Goal: Task Accomplishment & Management: Complete application form

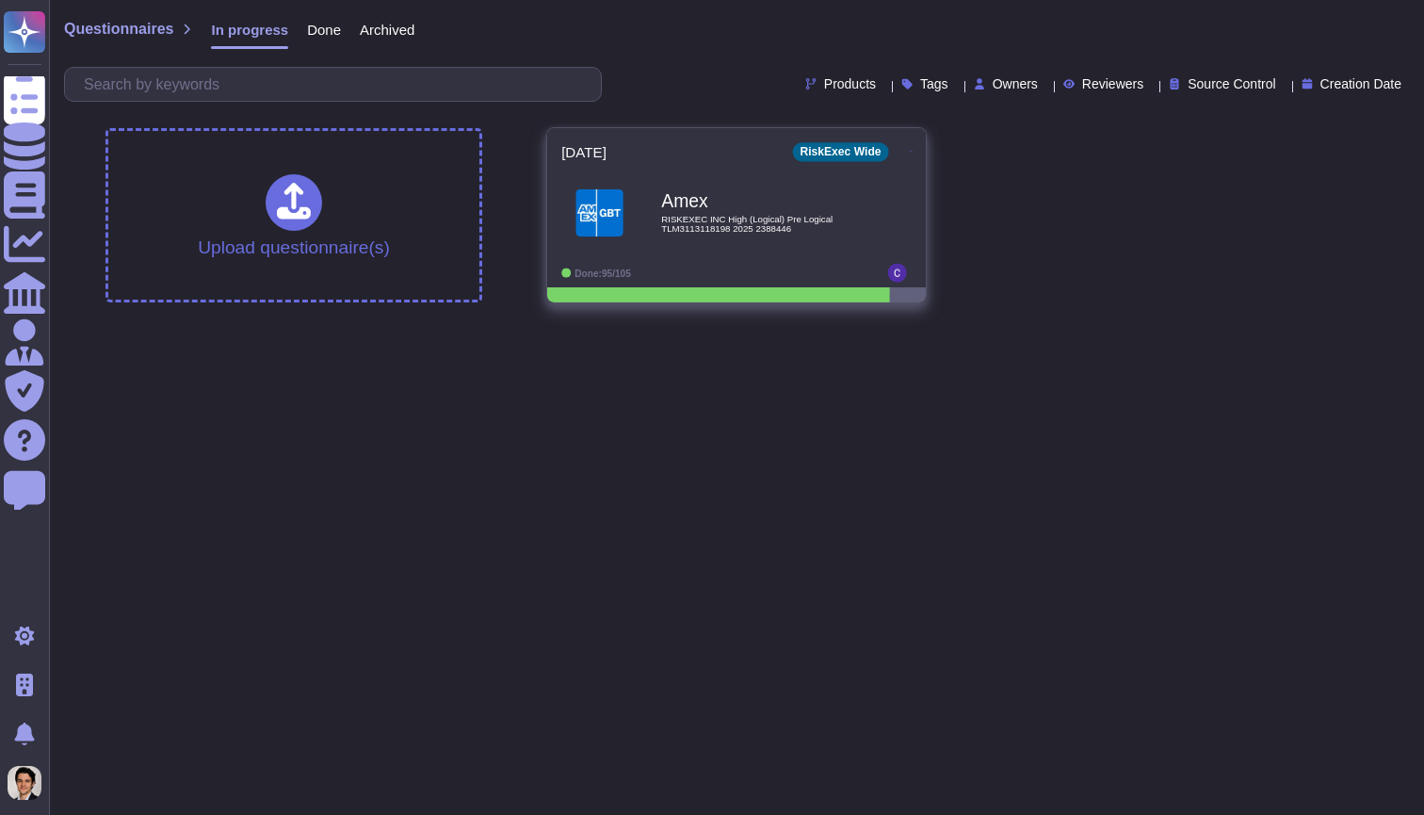
click at [843, 213] on div "Amex RISKEXEC INC High (Logical) Pre Logical TLM3113118198 2025 2388446" at bounding box center [756, 212] width 190 height 76
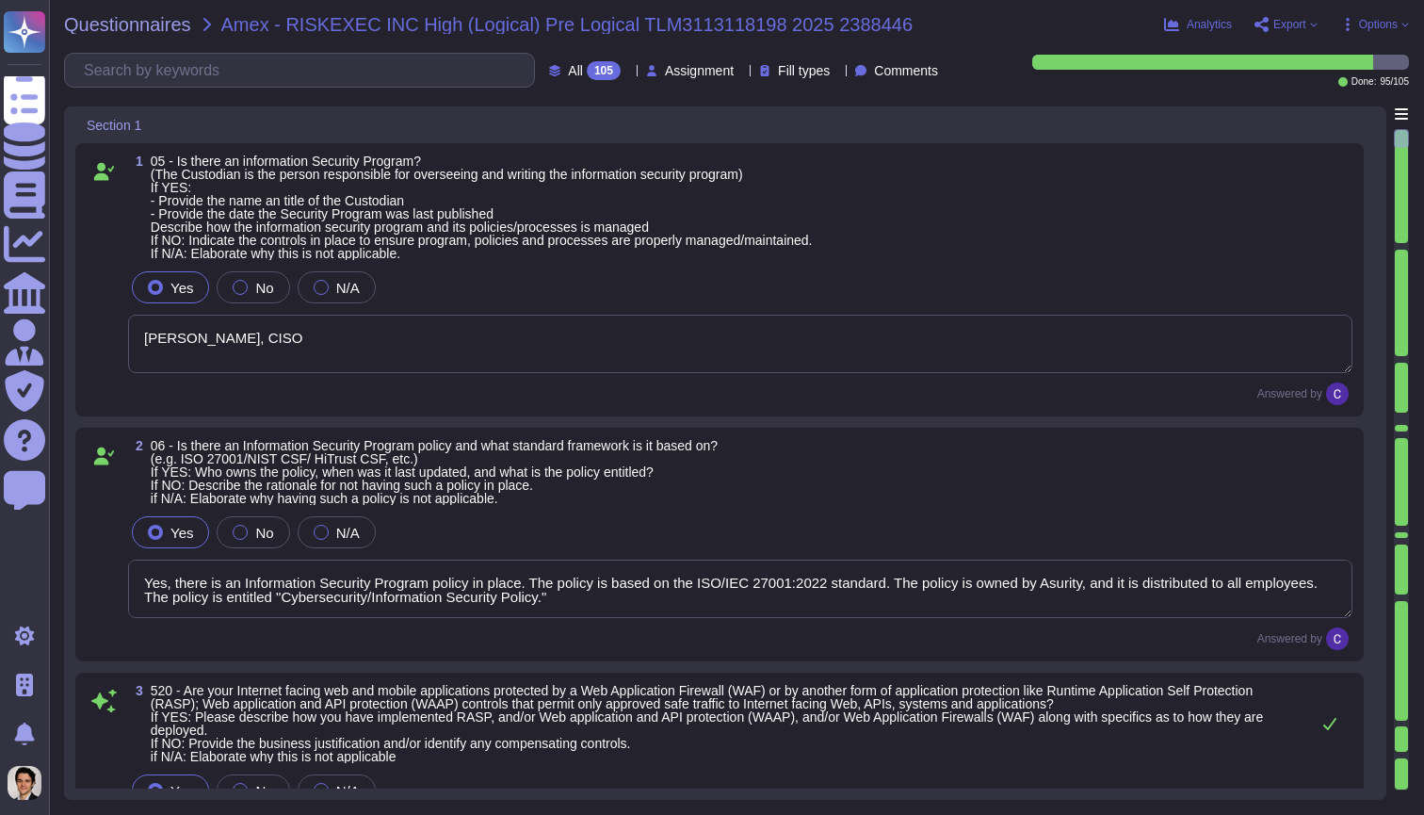
type textarea "Scott Sykes, CISO"
type textarea "Yes, there is an Information Security Program policy in place. The policy is ba…"
type textarea "Yes, our Internet-facing web applications are protected by Web Application Fire…"
type textarea "Yes, there is a Data Governance and Classification Policy in place at RiskExec.…"
click at [798, 67] on span "Fill types" at bounding box center [804, 70] width 52 height 13
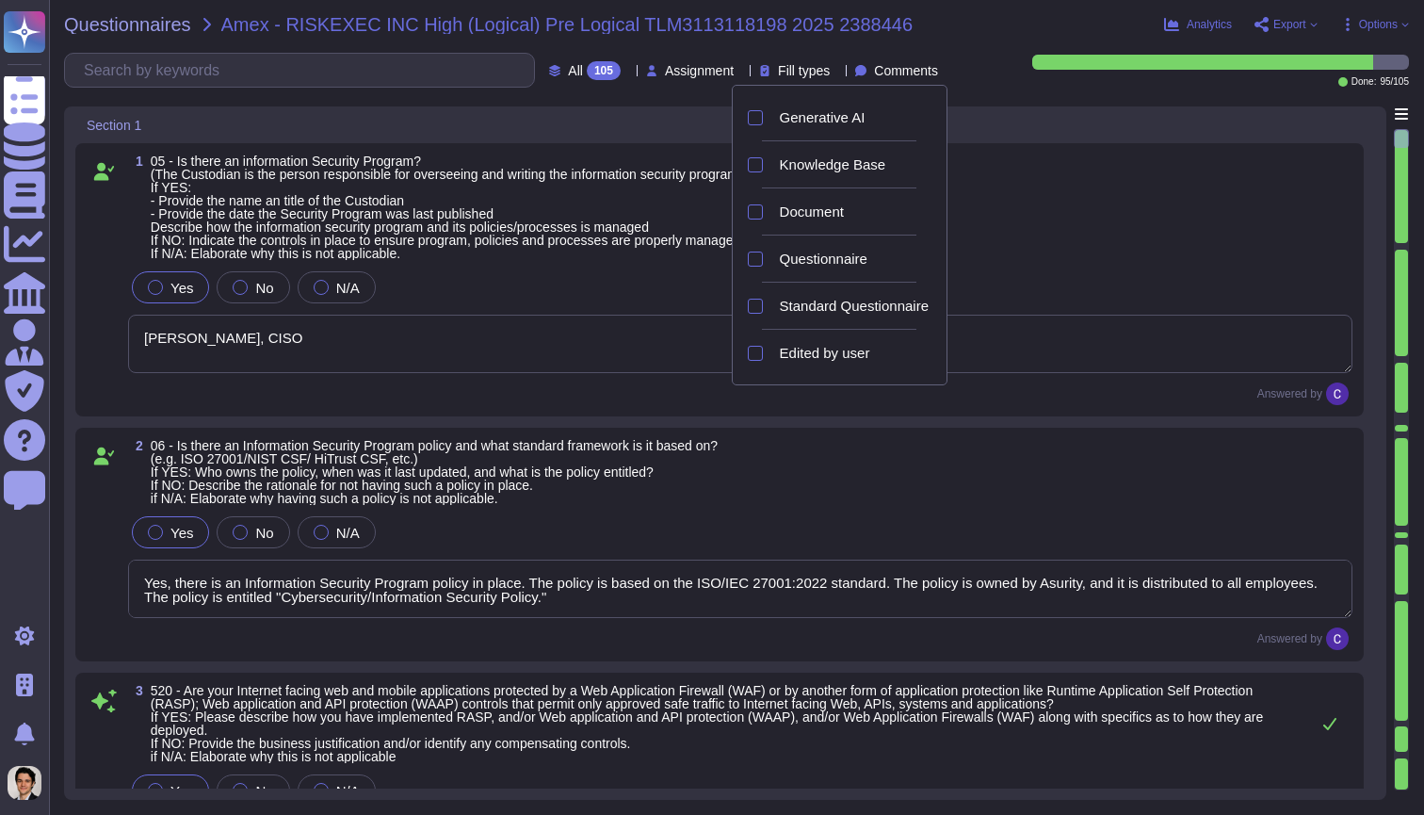
click at [798, 67] on span "Fill types" at bounding box center [804, 70] width 52 height 13
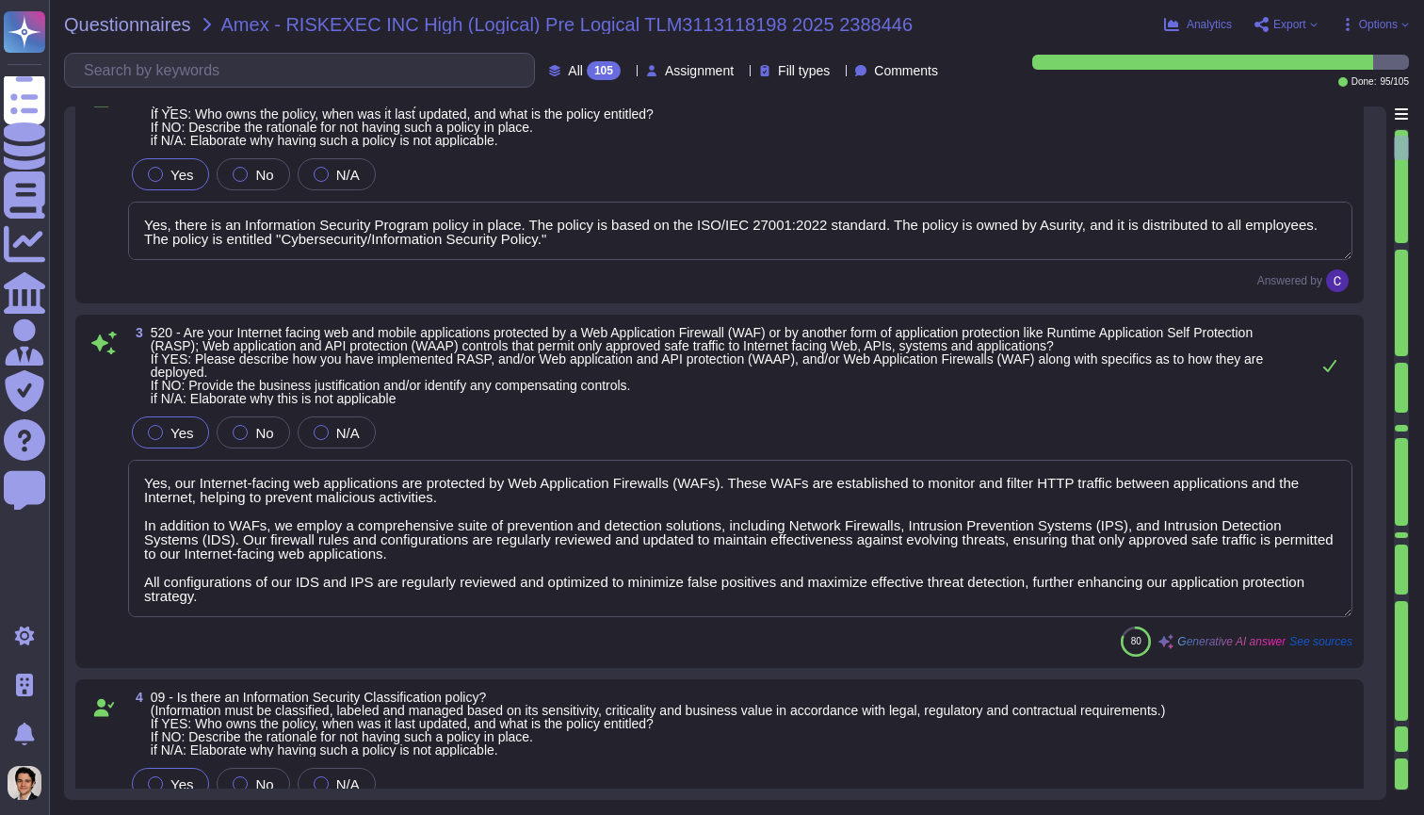
scroll to position [605, 0]
type textarea "Yes, our organization has a Security Incident Management policy, which is outli…"
type textarea "Yes, there is an Access Control Policy in place. - The policy is entitled "Acce…"
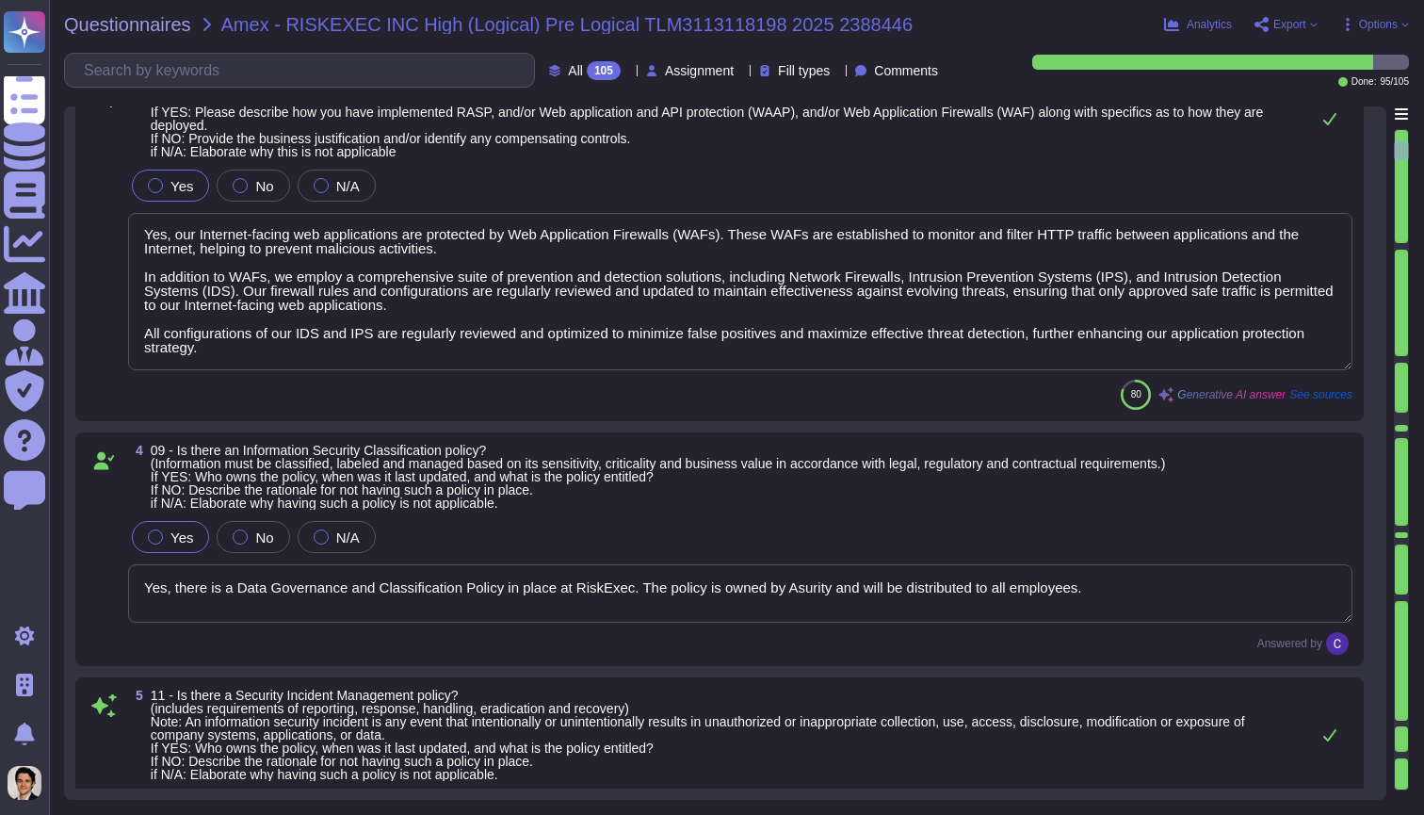
scroll to position [2, 0]
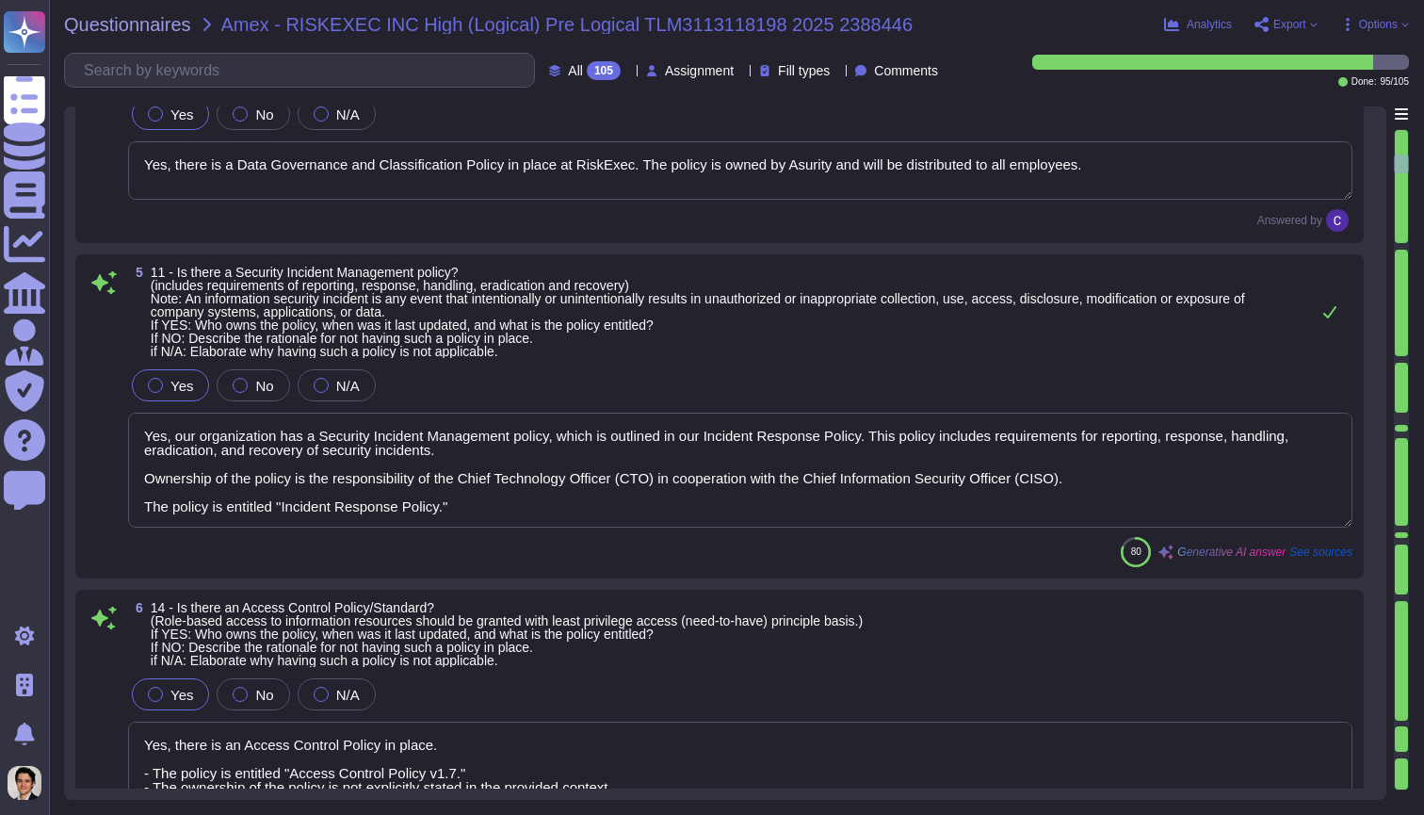
type textarea "Yes, there is an Acceptable Use Policy in place that governs the actions of use…"
type textarea "Yes, there is an Encryption policy in place. - Ownership: CISO - Policy Title: …"
type textarea "Yes, there is an Information Security Operations policy. - Ownership: The polic…"
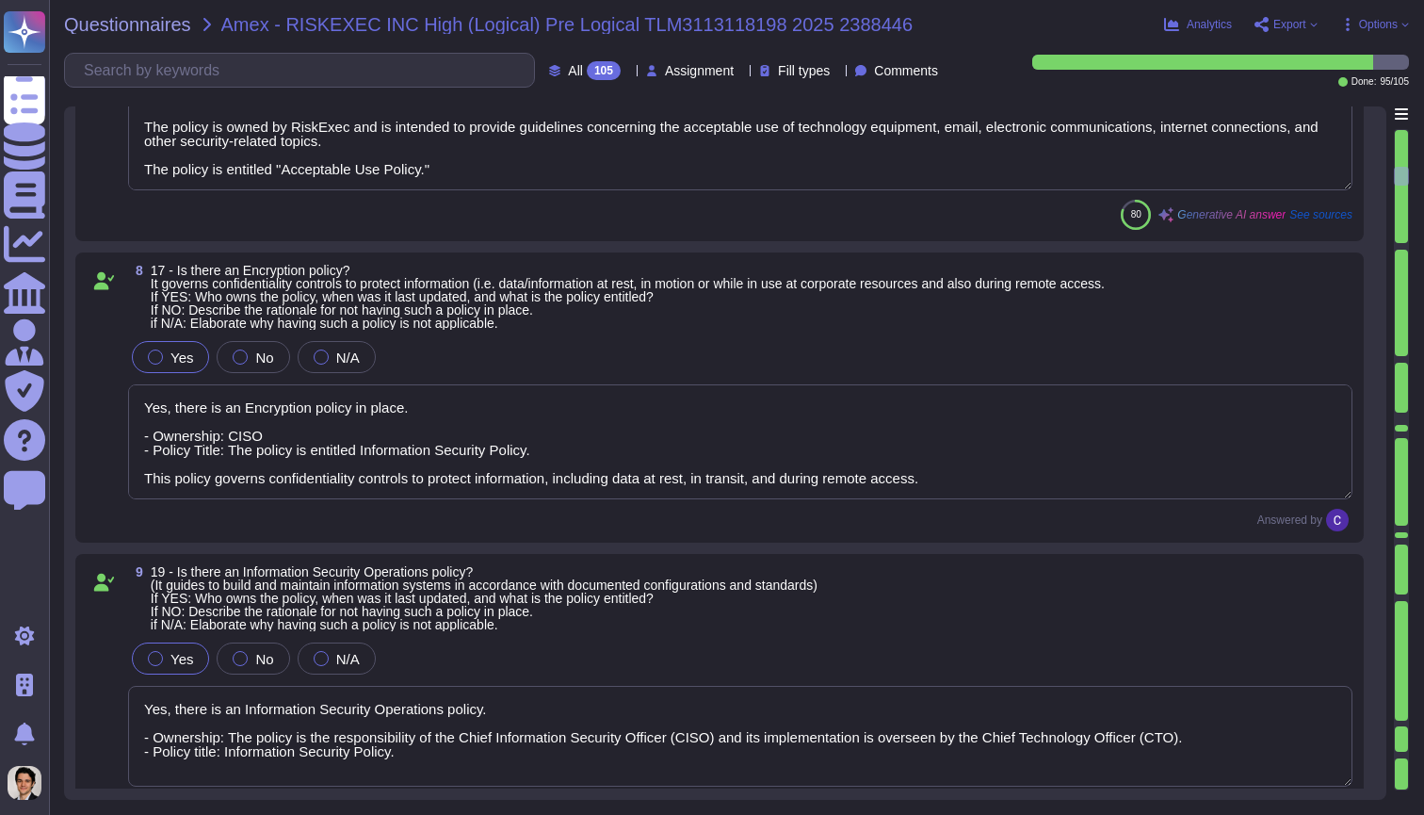
type textarea "Yes, we have a Data Loss Prevention (DLP) process in place, supported by variou…"
type textarea "Yes, our organization has a comprehensive Threat Intelligence process. The poli…"
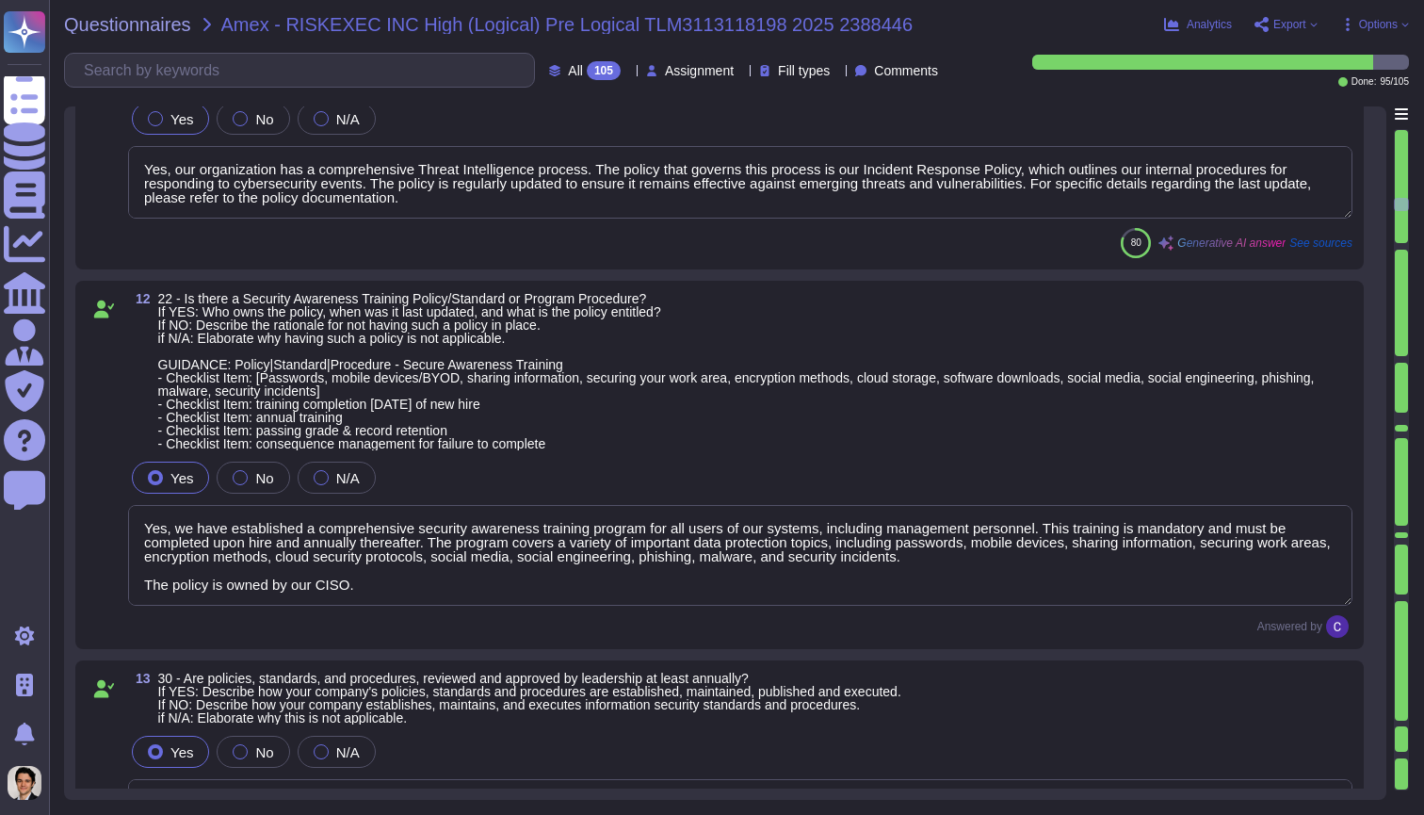
type textarea "Yes, we have established a comprehensive security awareness training program fo…"
type textarea "Yes, policies, standards, and procedures are reviewed and approved by leadershi…"
type textarea "Yes, there is an information security risk assessment process that incorporates…"
type textarea "Yes. All electronic information managed by RiskExec must have a designated Info…"
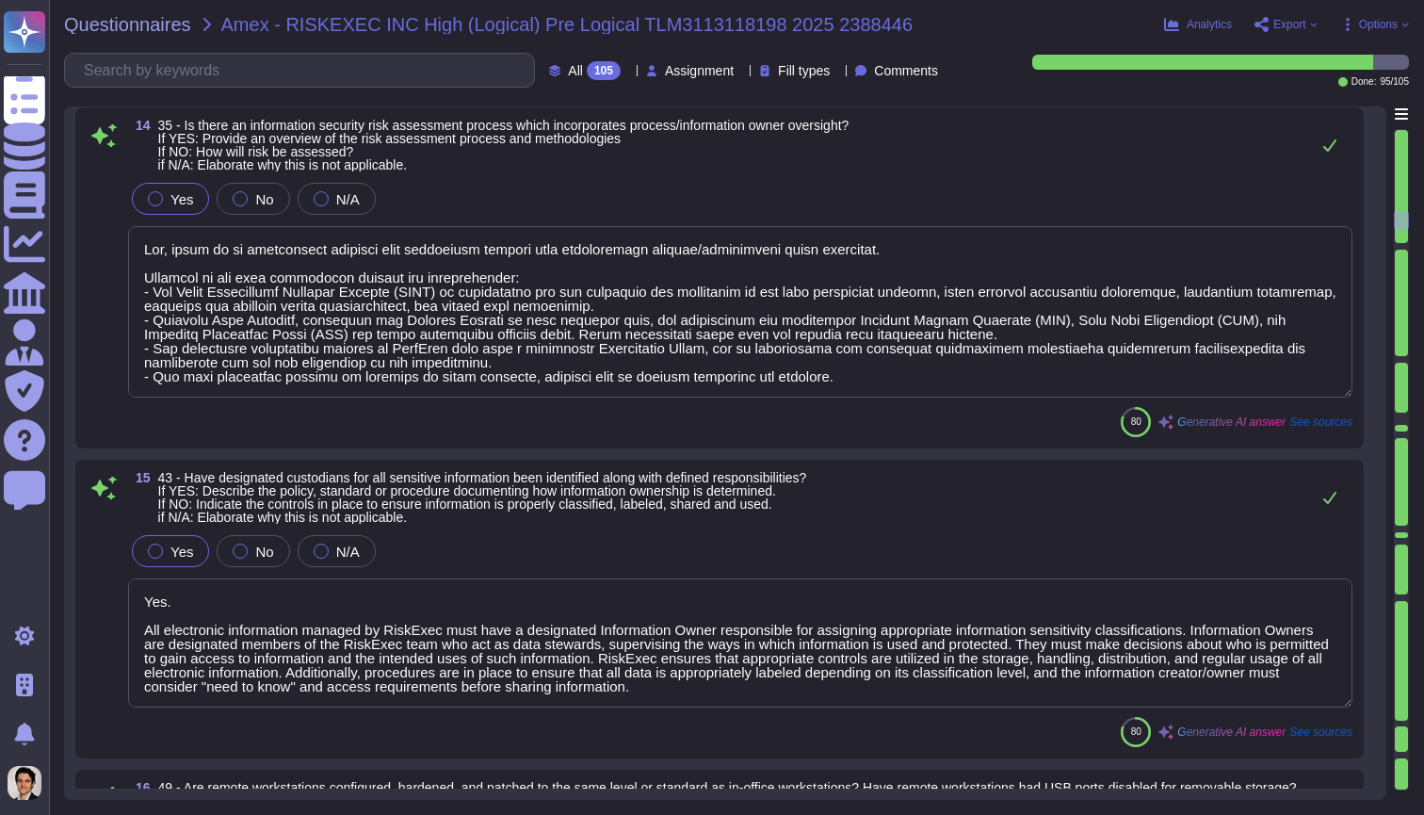
type textarea "Regardless of the reason remote work is being implemented, employees must compl…"
type textarea "Yes, whole disk encryption for workstations and laptops has been implemented. T…"
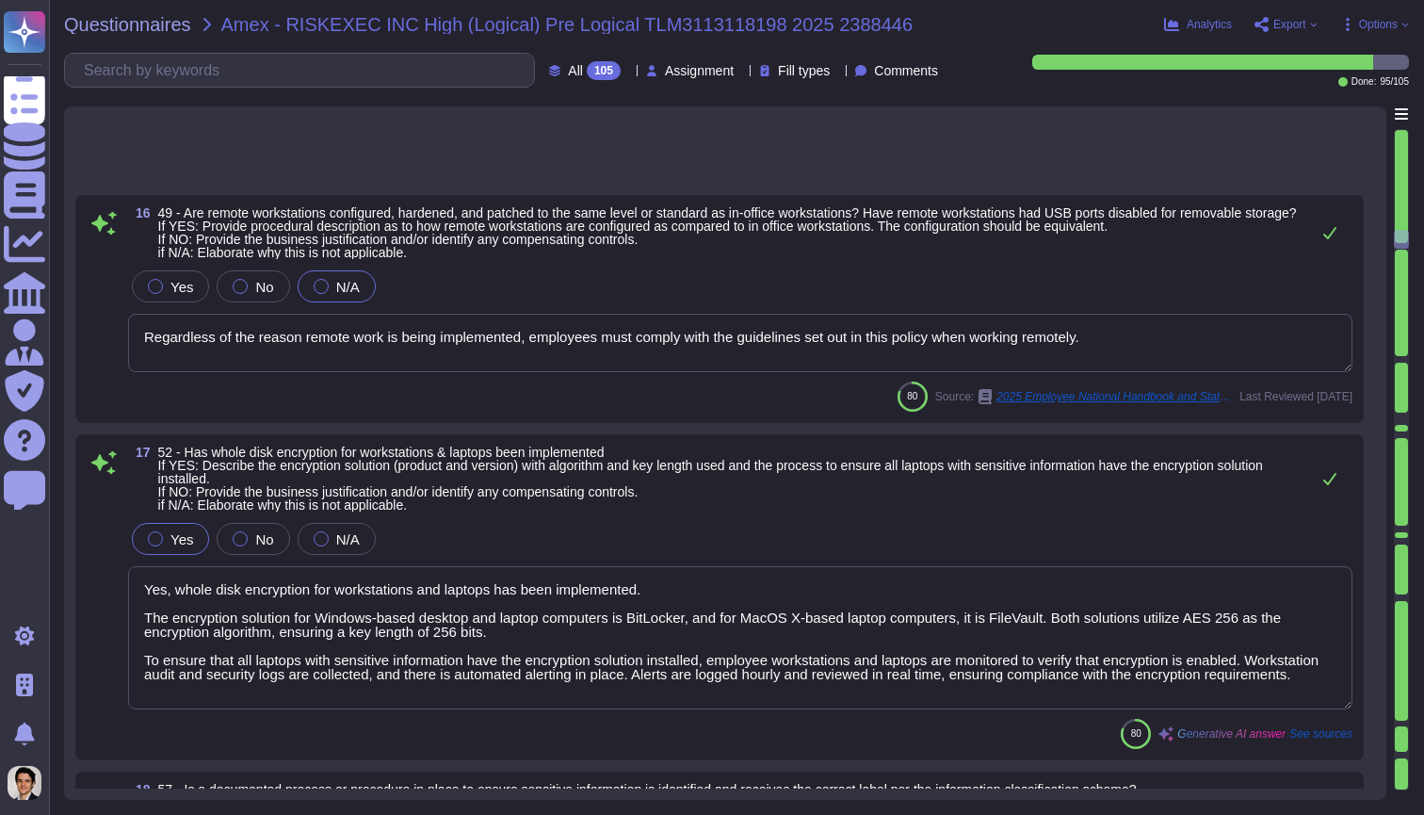
type textarea "Yes, a documented process is in place to ensure sensitive information is identi…"
type textarea "RiskExec has implemented several controls and policies to protect against data …"
type textarea "Yes, controls are in place to securely dispose of data, both for media and digi…"
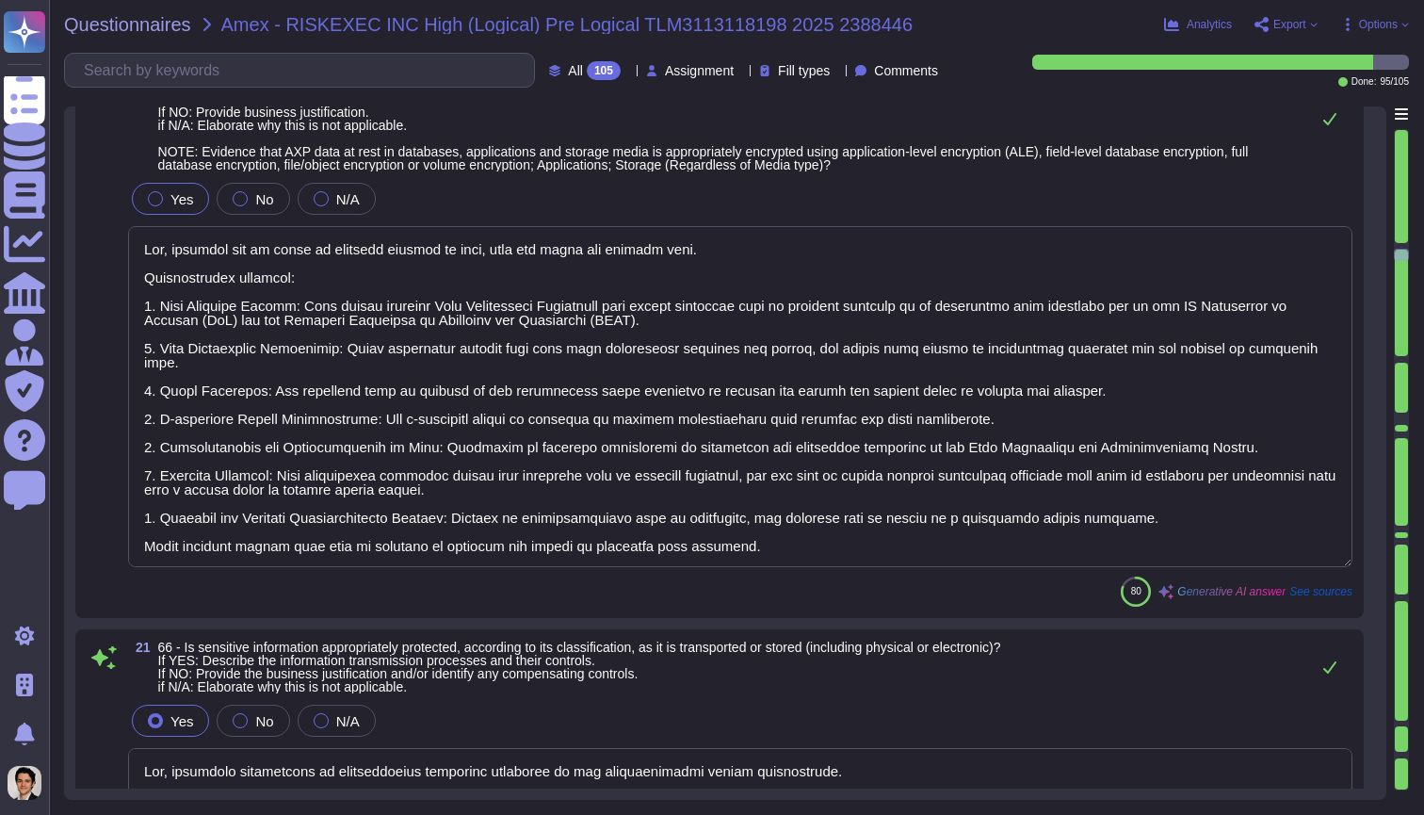
type textarea "Yes, sensitive information is appropriately protected according to its classifi…"
type textarea "Yes, controls are in place to ensure that systems and processes prohibit the un…"
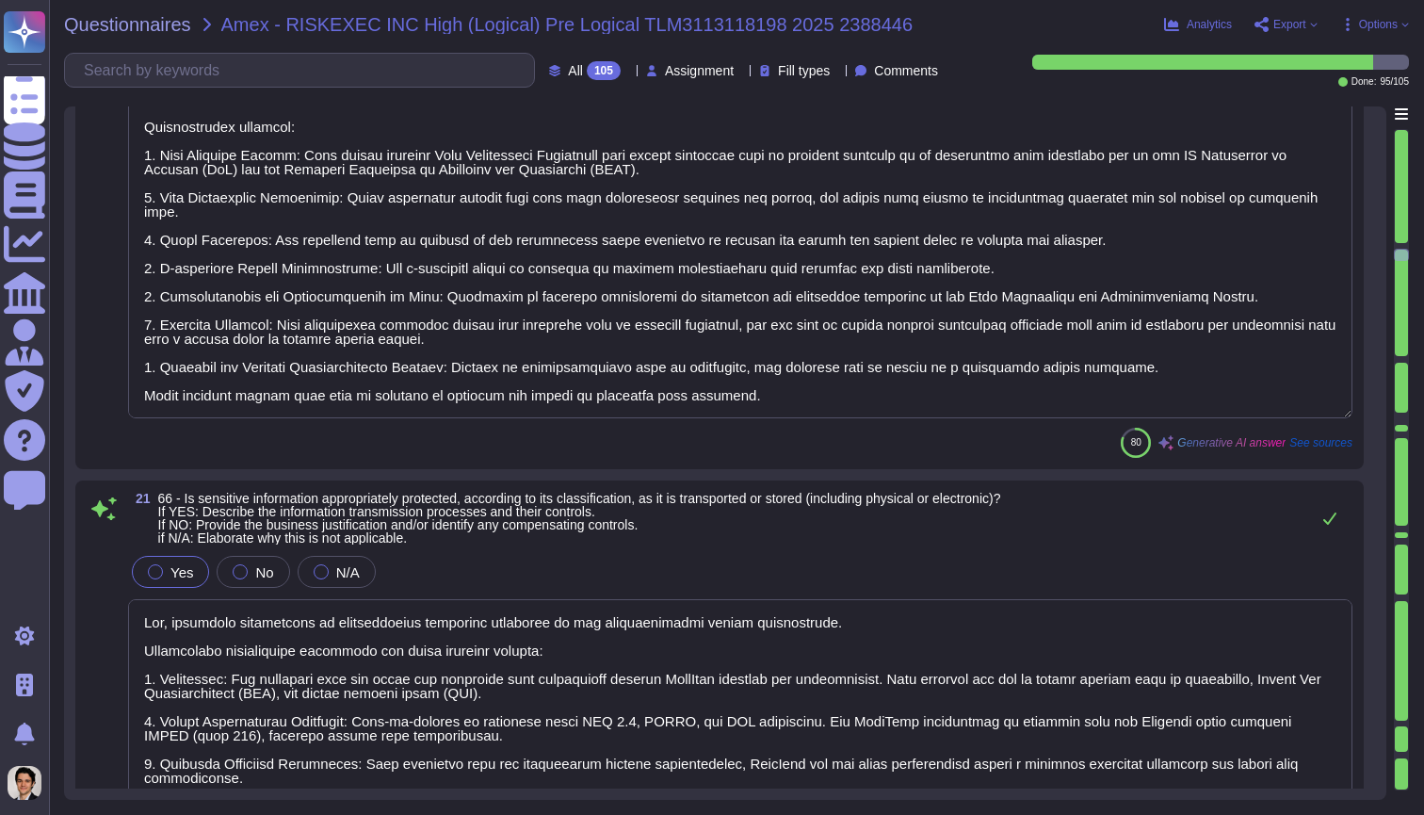
scroll to position [0, 0]
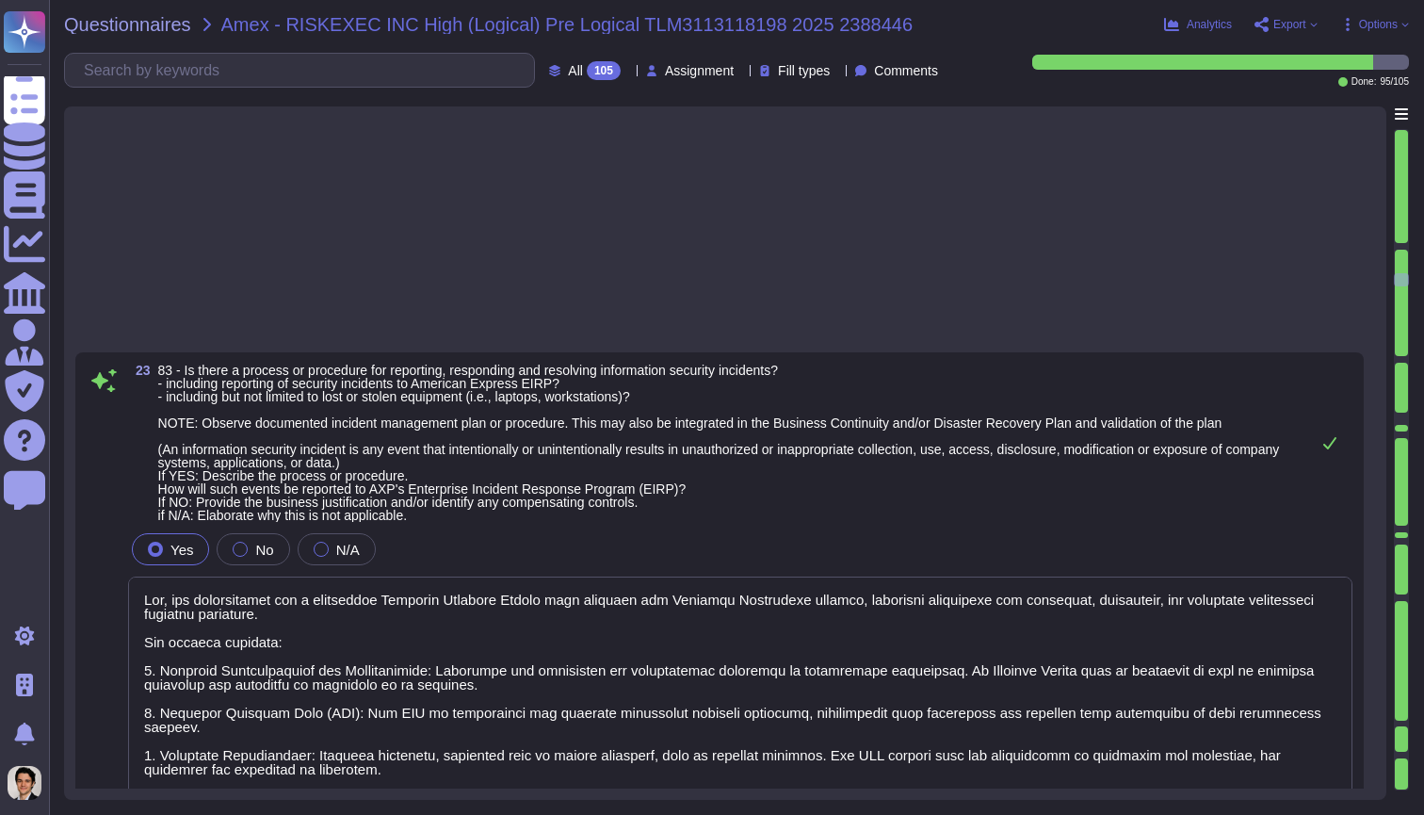
type textarea "Yes, our organization has a documented Incident Response Policy that outlines o…"
type textarea "Yes, there is an Access Control Standard in place, specifically outlined in the…"
type textarea "Yes, there are defined rules and principles for assigning access to information…"
type textarea "Yes, there are controls in place that ensure access to information is approved …"
type textarea "Yes, access is reviewed periodically for accuracy and appropriateness based on …"
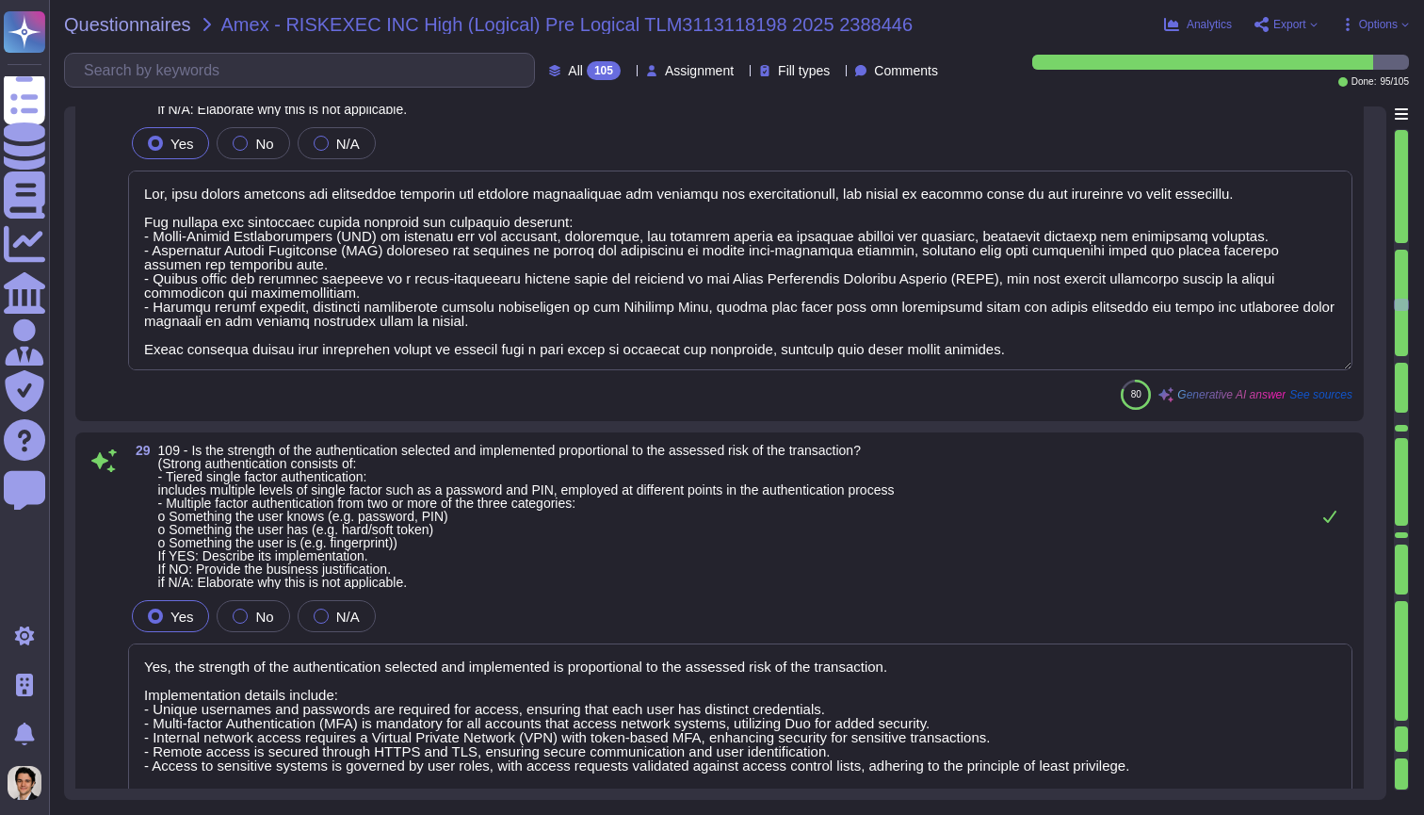
type textarea "Yes, user access controls for privileged accounts are reviewed periodically for…"
type textarea "Yes, the strength of the authentication selected and implemented is proportiona…"
type textarea "Yes, segregation of duties is documented. The documentation includes the author…"
type textarea "Yes, the process that identifies the controls in place to effectively manage ID…"
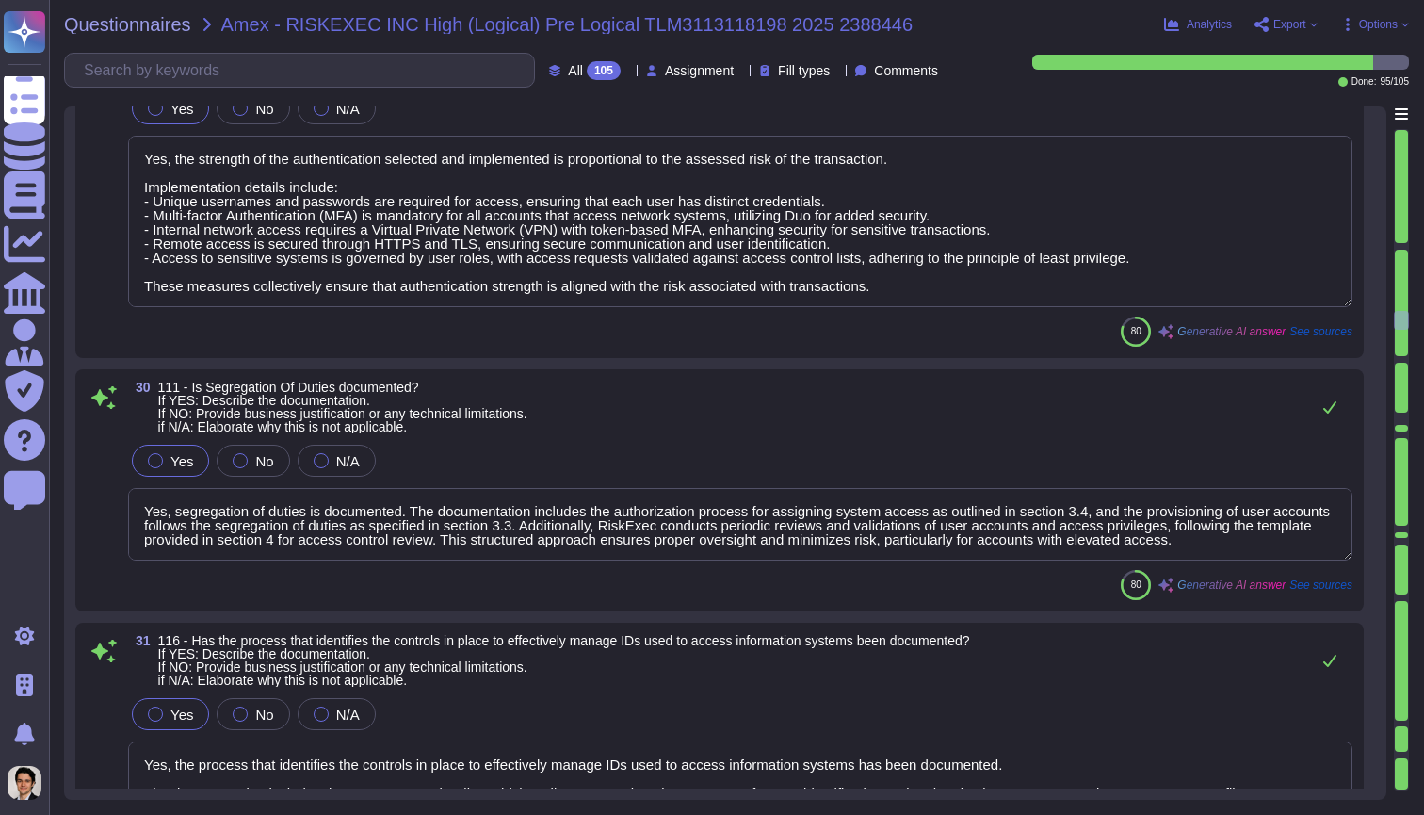
type textarea "Yes, each user ID is associated with a single accountable individual, ensuring …"
type textarea "Yes, our IDs are compliant with the specified requirements. ID Management Proce…"
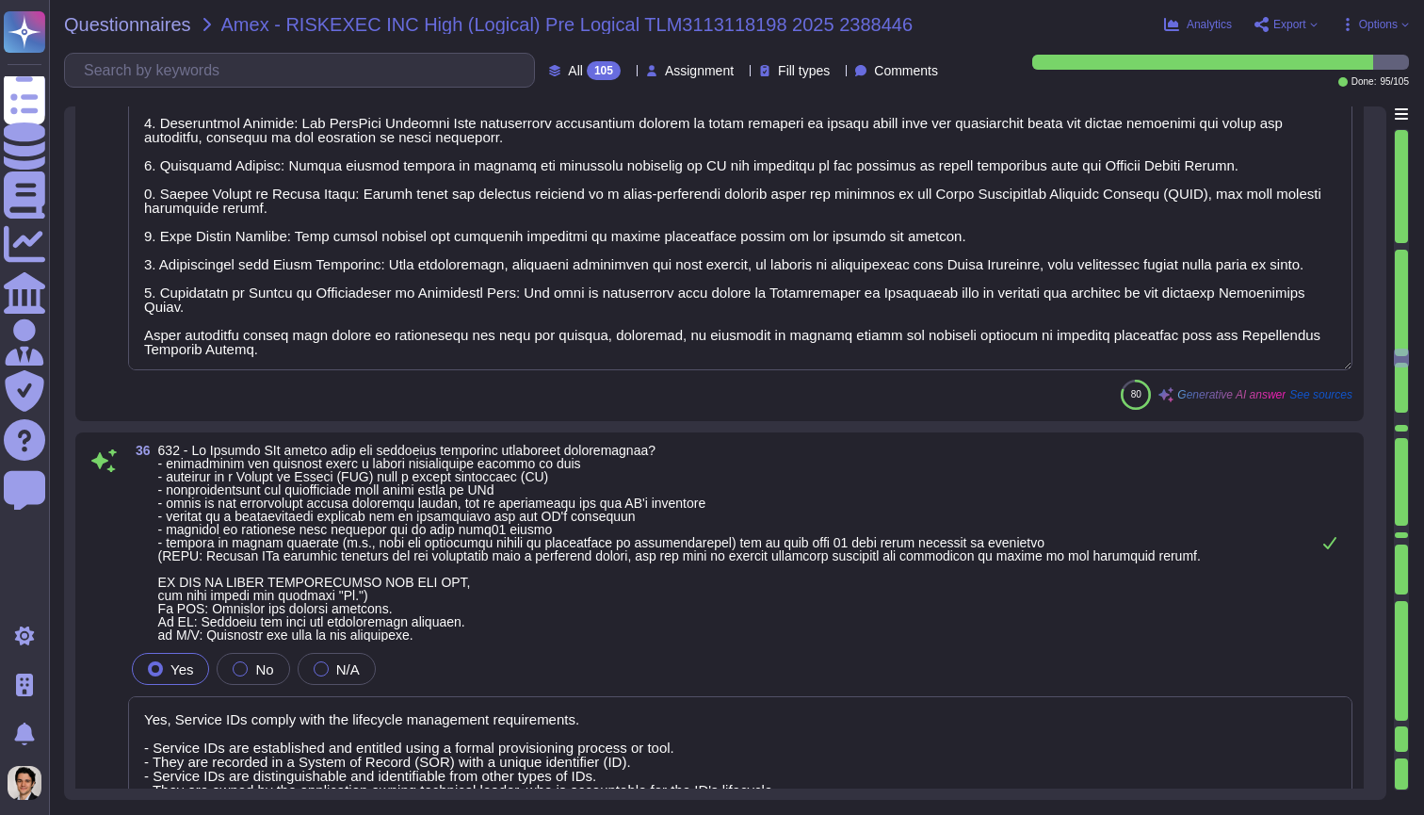
type textarea "Yes, access is reviewed periodically for accuracy and appropriateness based on …"
type textarea "Yes, Service IDs comply with the lifecycle management requirements. - Service I…"
type textarea "Yes, Computer IDs are compliant with the requirements. Process controls include…"
type textarea "Yes, controls are in place to effectively manage passwords for employee-facing …"
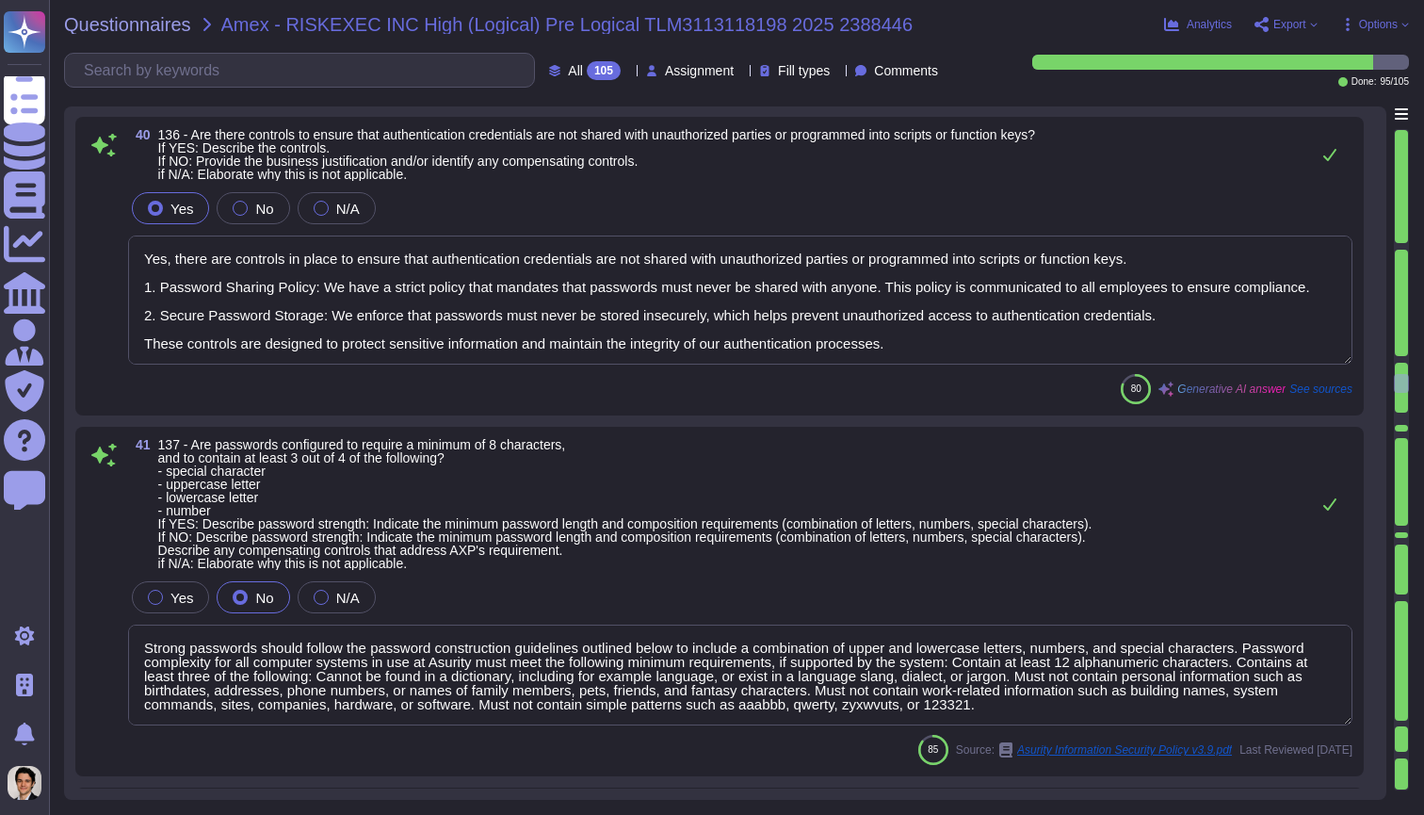
type textarea "Yes, there are controls in place to ensure that authentication credentials are …"
type textarea "Strong passwords should follow the password construction guidelines outlined be…"
type textarea "- Passwords must be unique from the previous 24 passwords of the user, and any …"
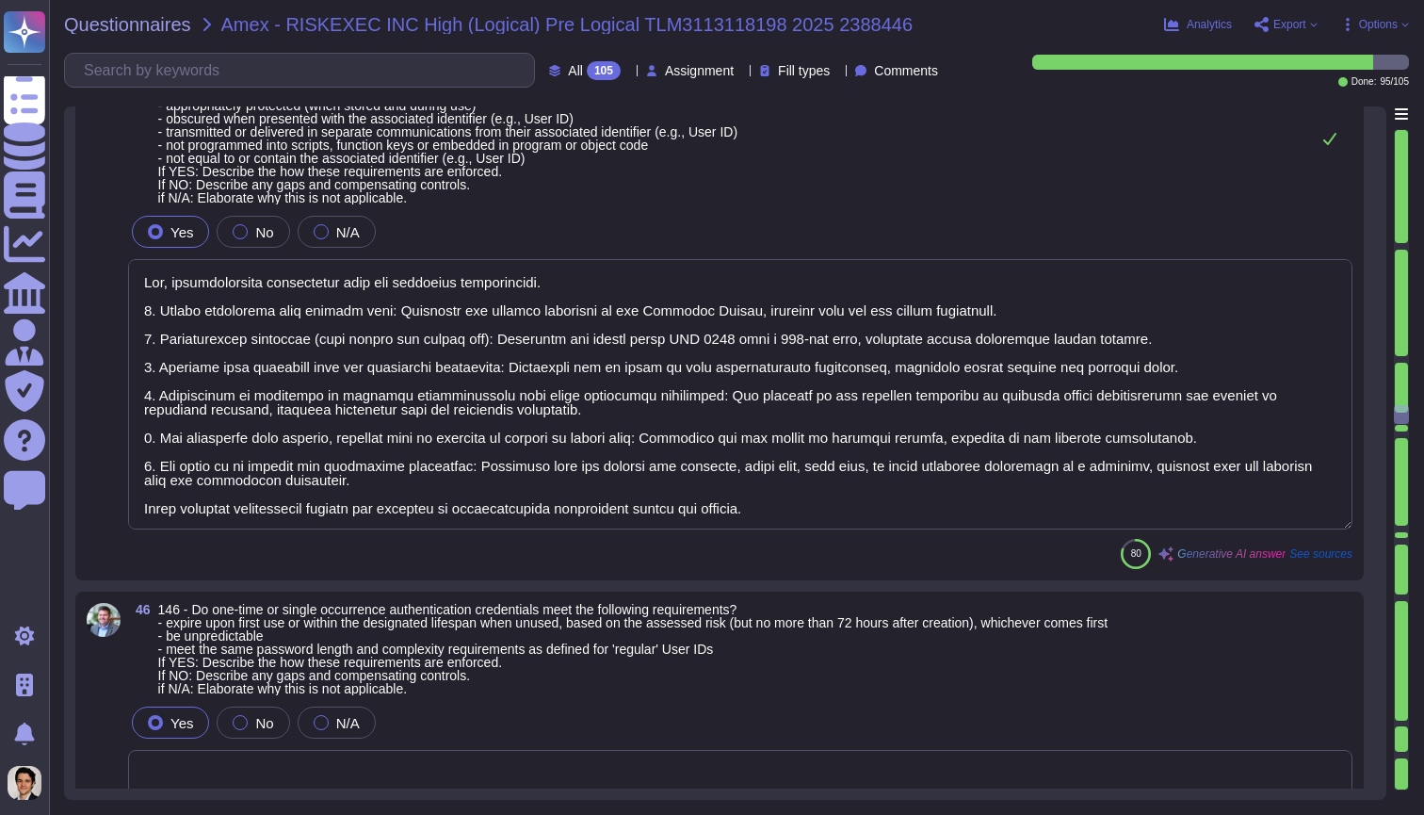
type textarea "Yes, after 5 unsuccessful sign-in attempts, the user will be locked out for a m…"
type textarea "Yes, authentication credentials meet the specified requirements. 1. Stored sepa…"
type textarea "Wireless access to information systems is restricted. The controls in place inc…"
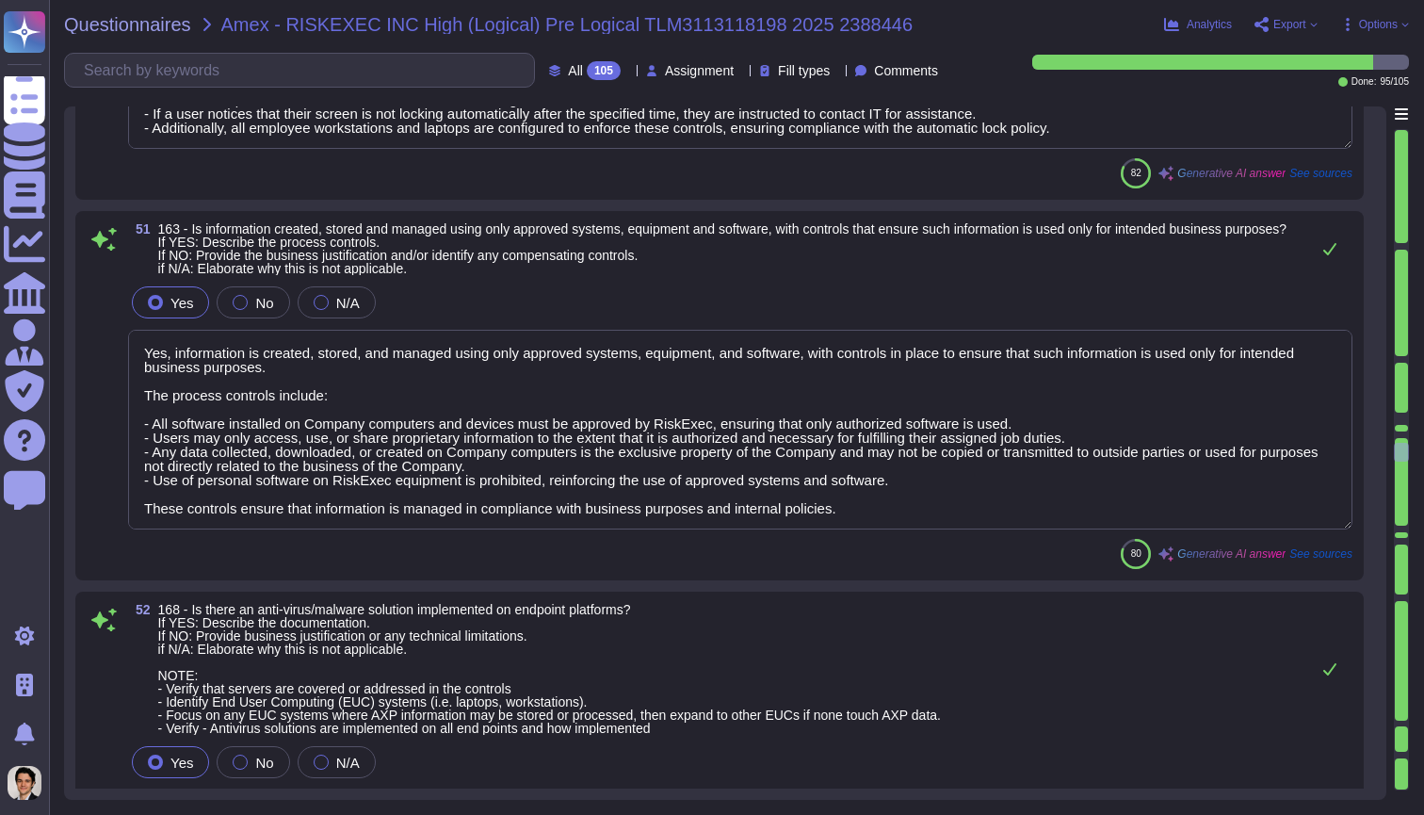
scroll to position [19271, 0]
type textarea "Yes, controls are in place to lock the user interface of a device after a maxim…"
type textarea "Yes, information is created, stored, and managed using only approved systems, e…"
type textarea "Yes, an anti-virus/malware solution is implemented on endpoint platforms. Docum…"
type textarea "Yes, all workstations and servers are protected with Anti-Virus/Malware control…"
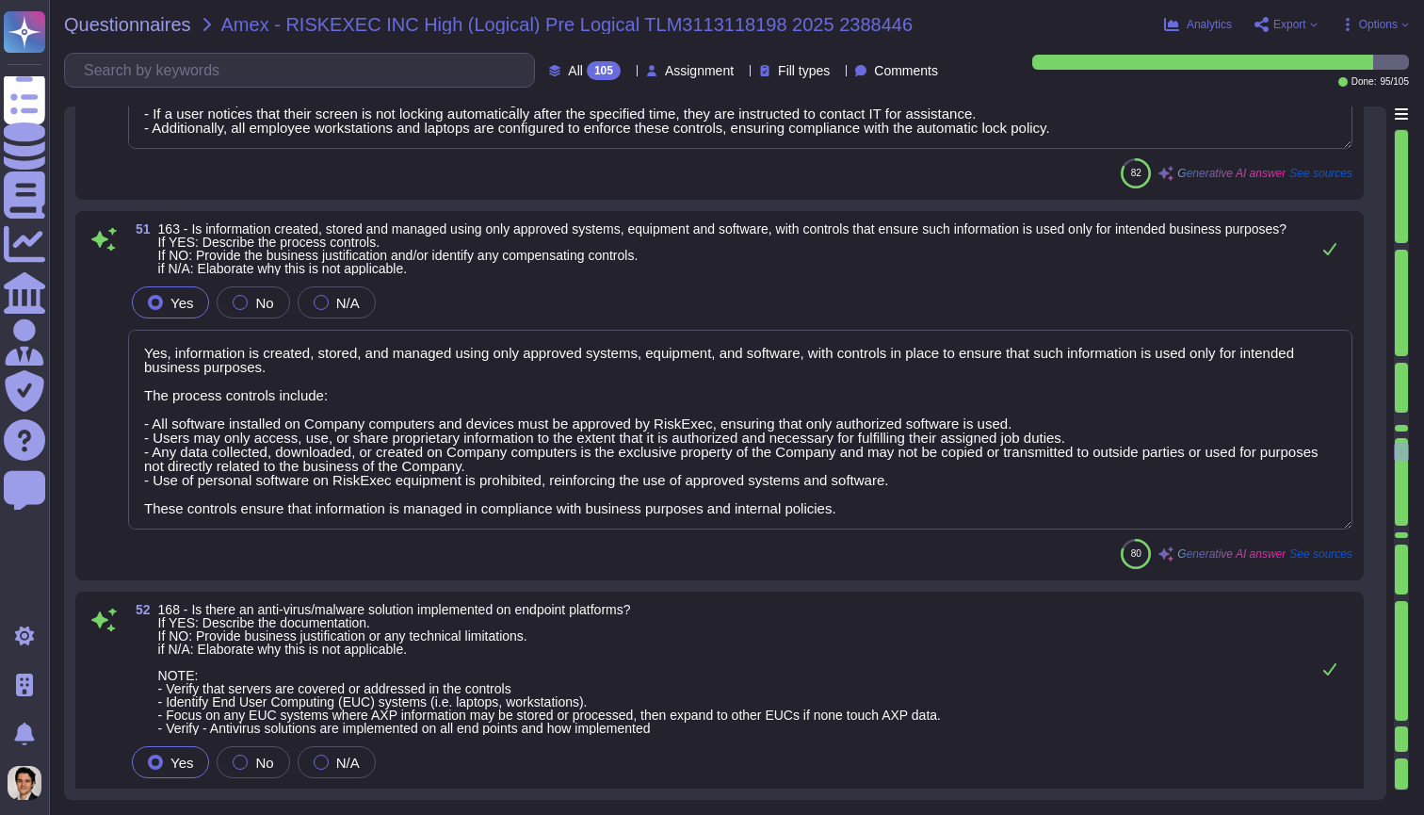
type textarea "Yes, the installed security tools meet the specified criteria. 1. Configured to…"
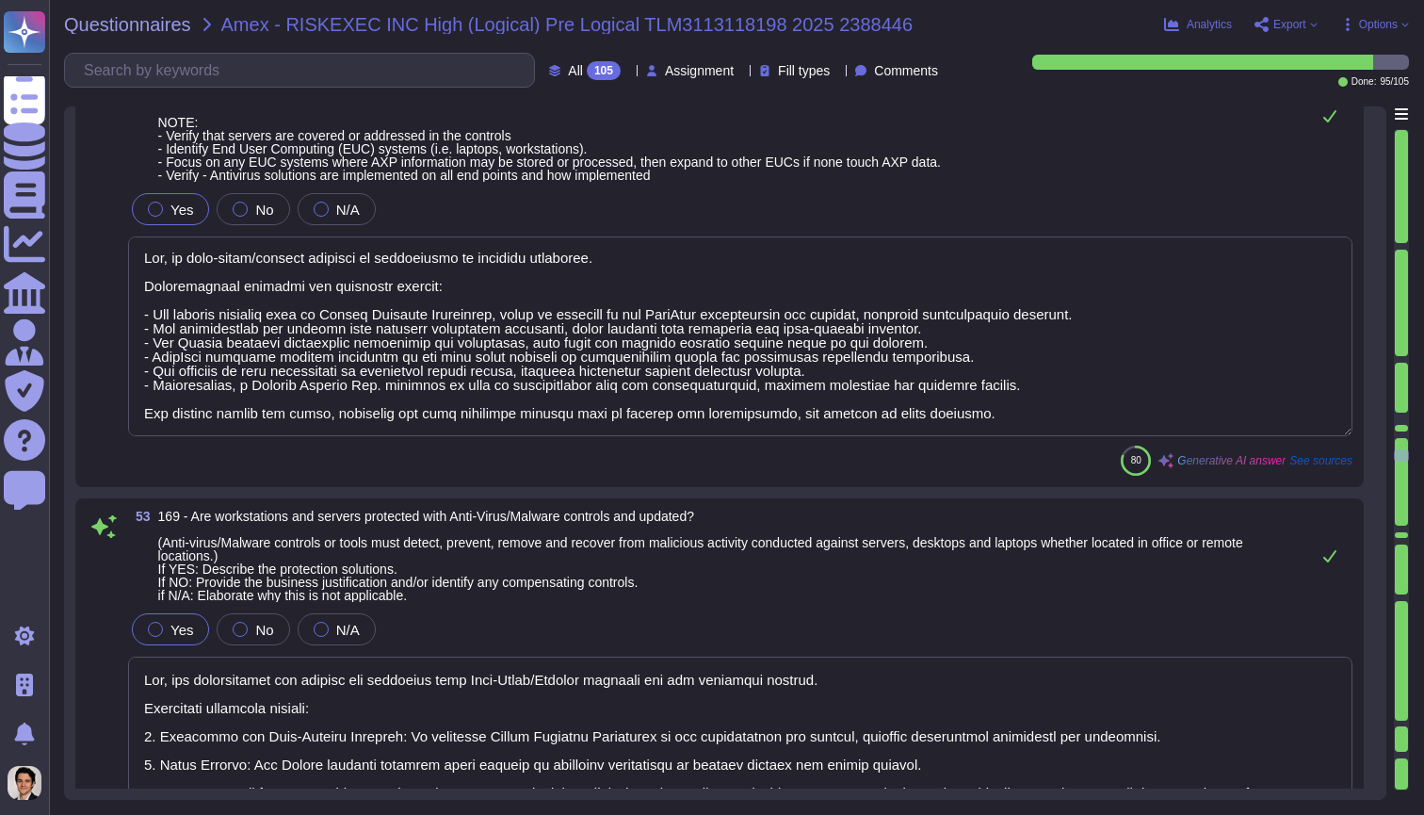
scroll to position [2, 0]
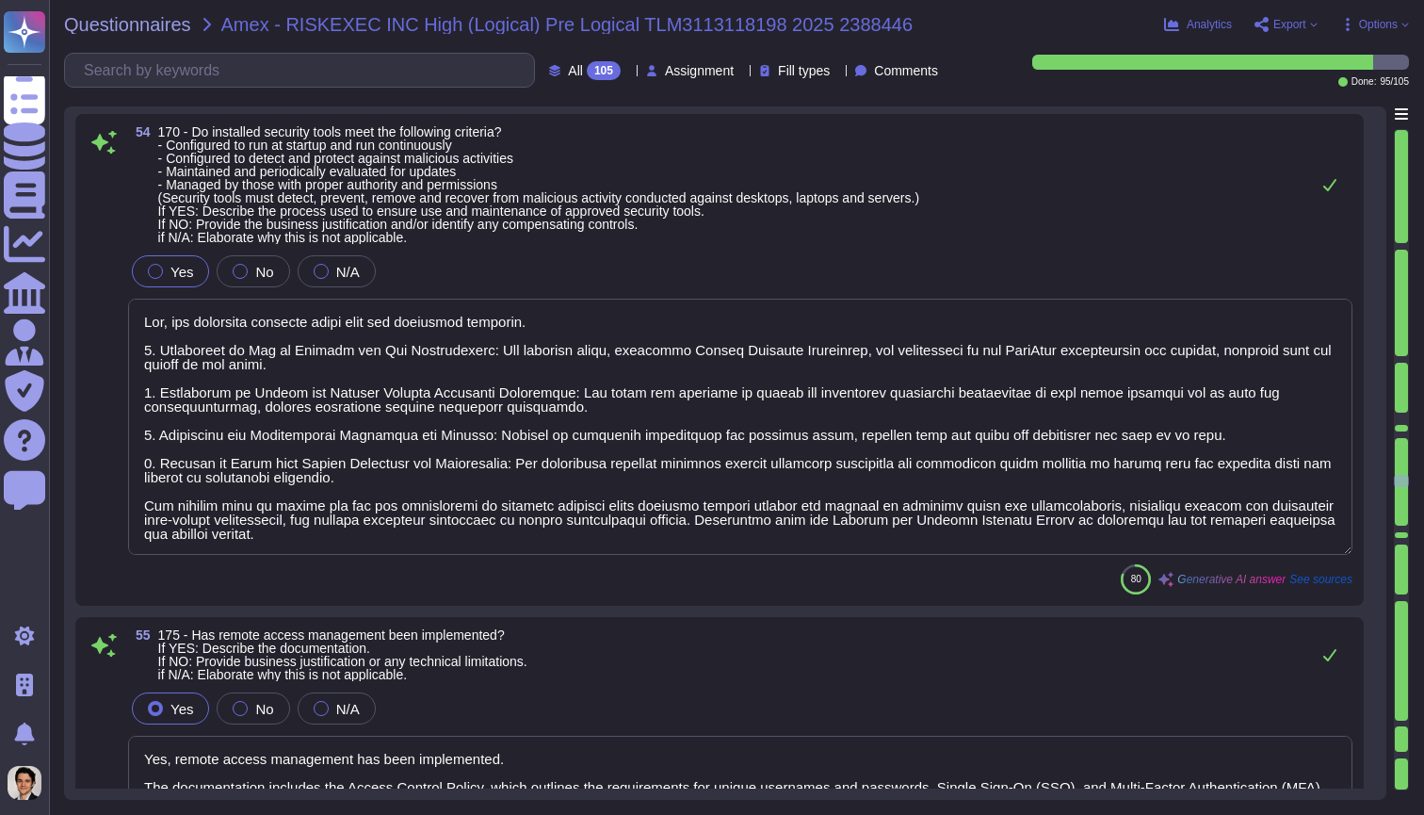
type textarea "Yes, remote access management has been implemented. The documentation includes …"
type textarea "Yes, monitoring and managing network traffic has been documented. The documenta…"
type textarea "Yes, network traffic is monitored, controlled, managed, and periodically evalua…"
type textarea "Yes, our security control measures, including firewalls, permit only approved d…"
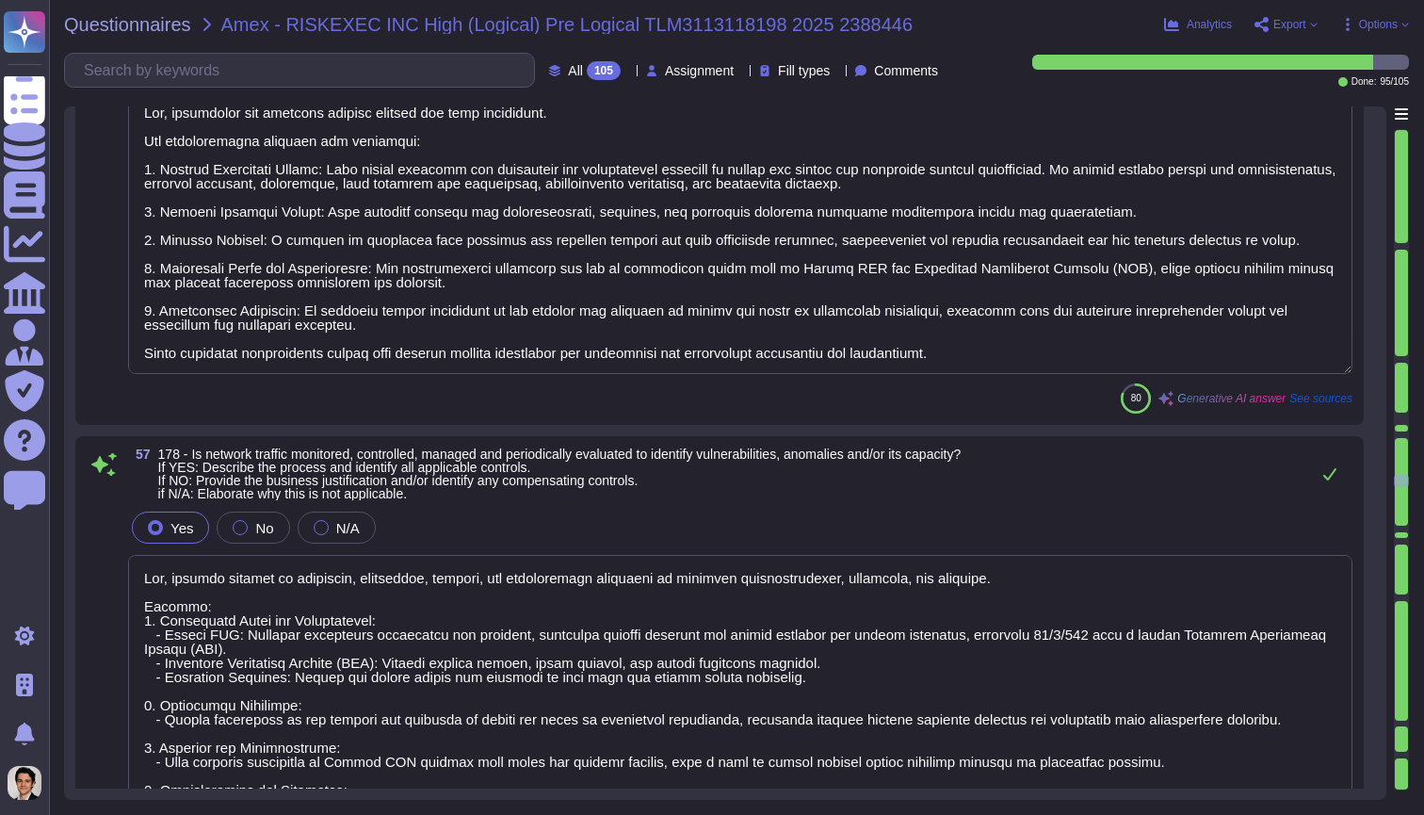
scroll to position [21413, 0]
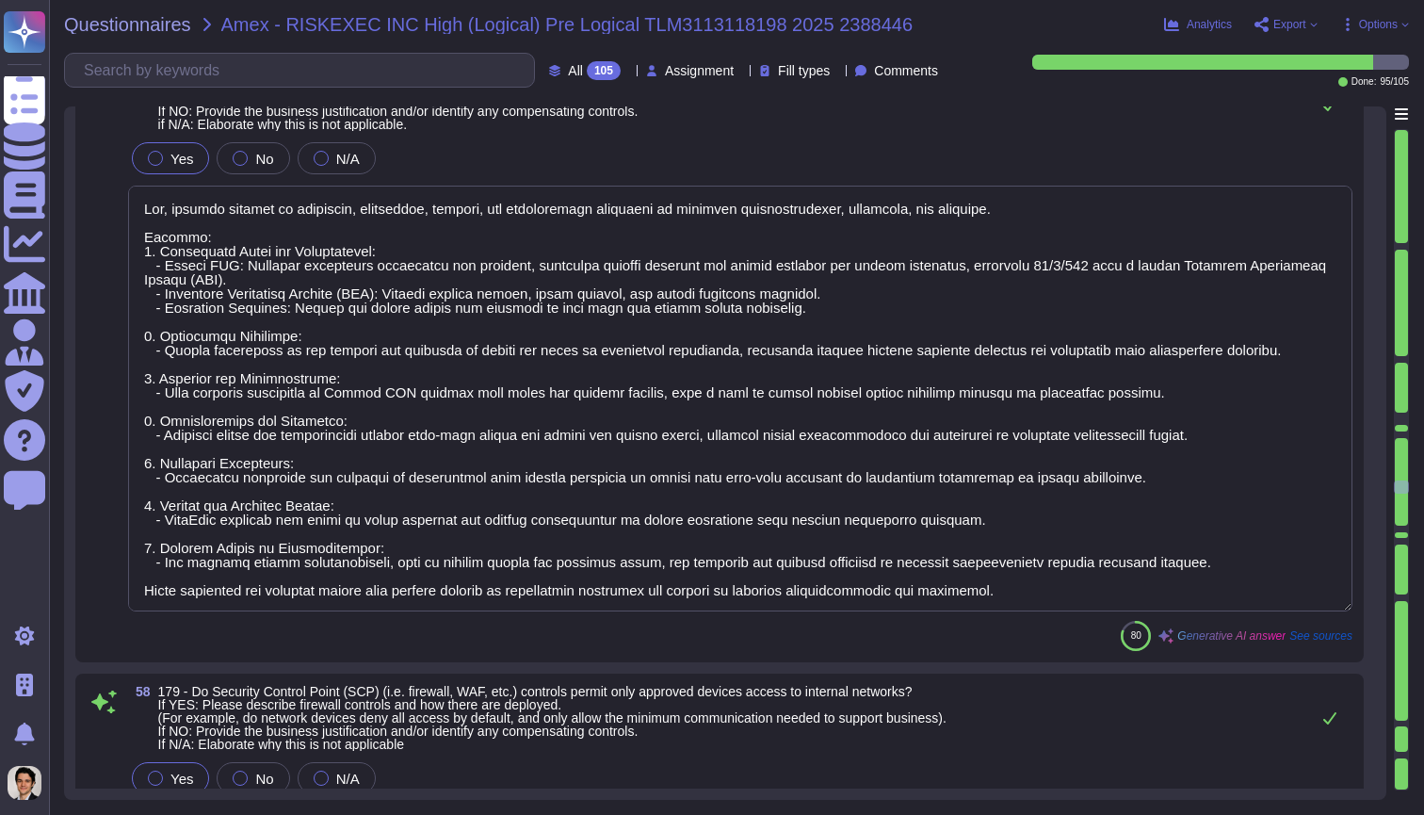
type textarea "Yes, vulnerability scanning is performed on applications, servers, and the netw…"
drag, startPoint x: 1399, startPoint y: 486, endPoint x: 1421, endPoint y: 814, distance: 328.4
click at [1421, 814] on div "Questionnaires Amex - RISKEXEC INC High (Logical) Pre Logical TLM3113118198 202…" at bounding box center [736, 407] width 1375 height 815
click at [1411, 768] on div "Questionnaires Amex - RISKEXEC INC High (Logical) Pre Logical TLM3113118198 202…" at bounding box center [736, 407] width 1375 height 815
